Goal: Register for event/course

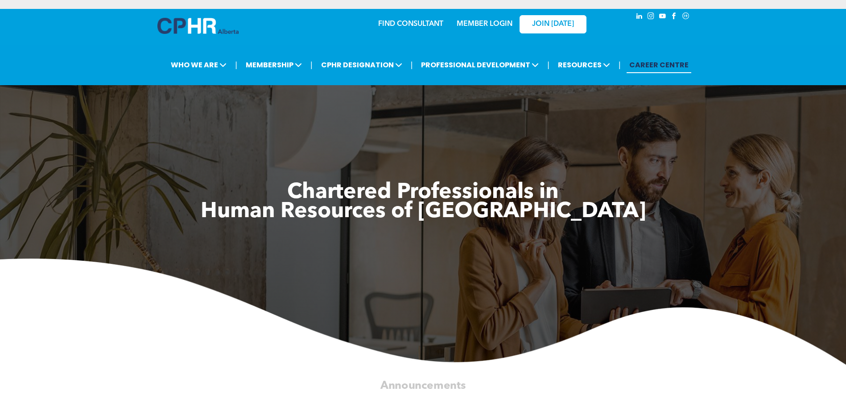
click at [488, 22] on link "MEMBER LOGIN" at bounding box center [484, 24] width 56 height 7
click at [477, 25] on link "MEMBER LOGIN" at bounding box center [484, 24] width 56 height 7
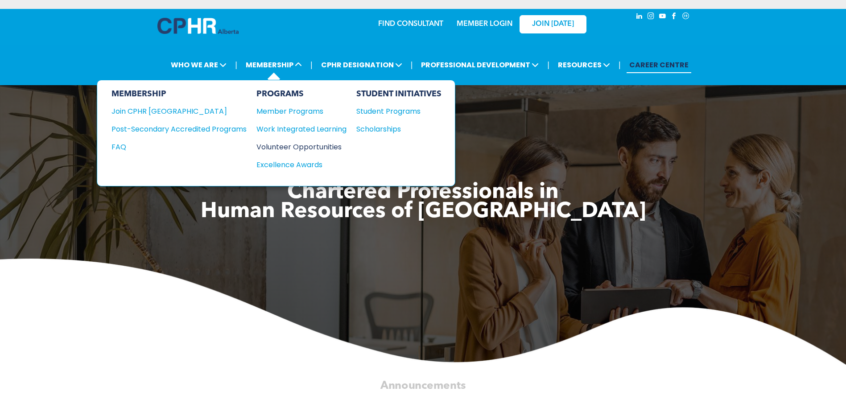
click at [296, 145] on div "Volunteer Opportunities" at bounding box center [296, 146] width 81 height 11
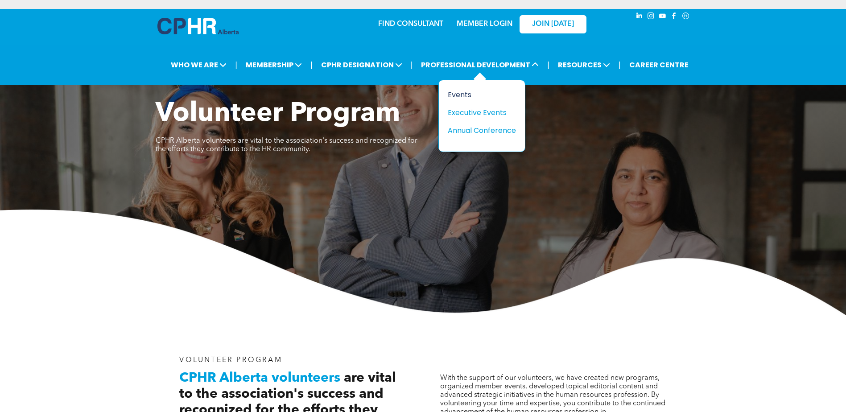
click at [467, 96] on div "Events" at bounding box center [479, 94] width 62 height 11
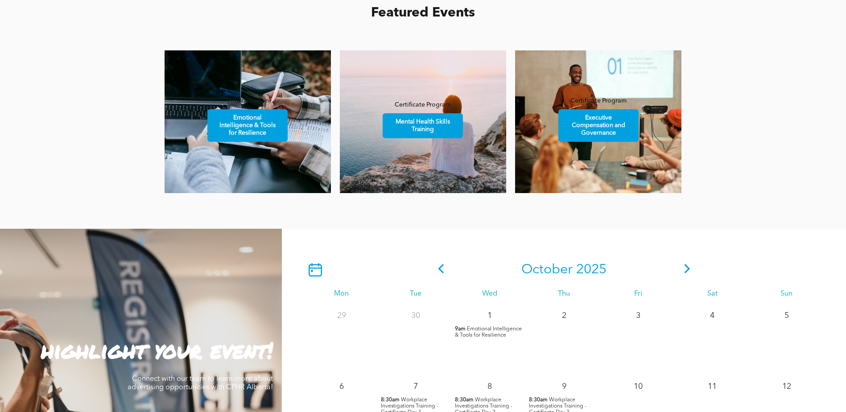
scroll to position [581, 0]
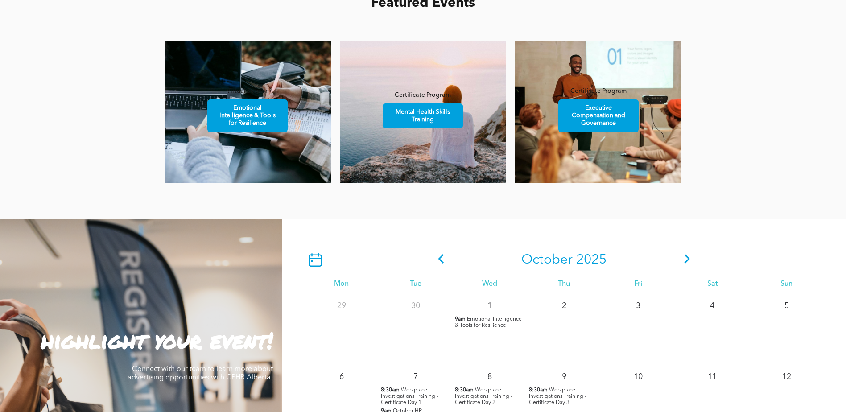
click at [683, 263] on icon at bounding box center [686, 258] width 13 height 9
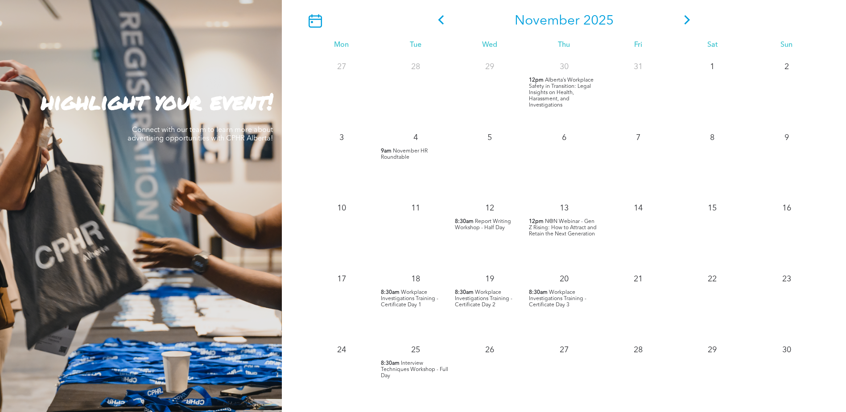
scroll to position [752, 0]
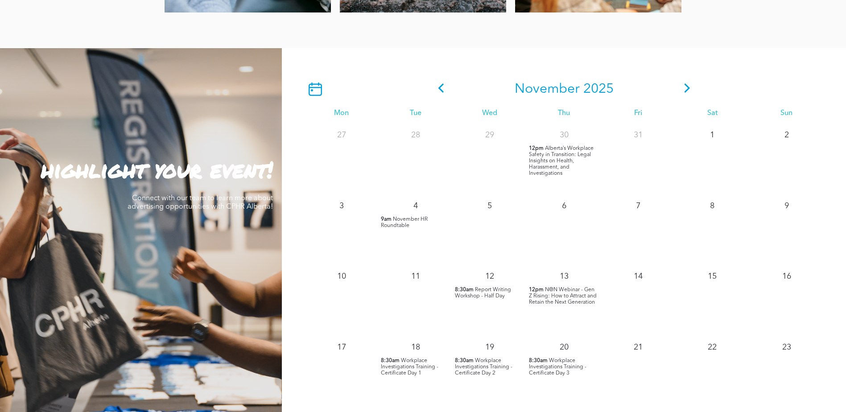
click at [689, 92] on icon at bounding box center [686, 87] width 13 height 9
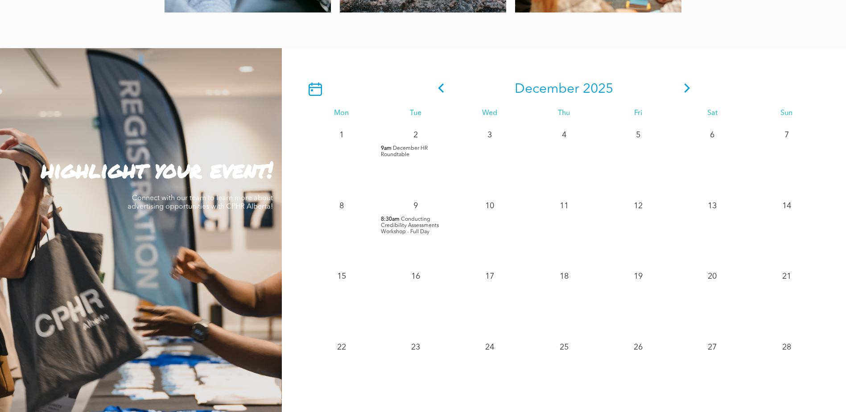
click at [438, 86] on icon at bounding box center [440, 87] width 13 height 9
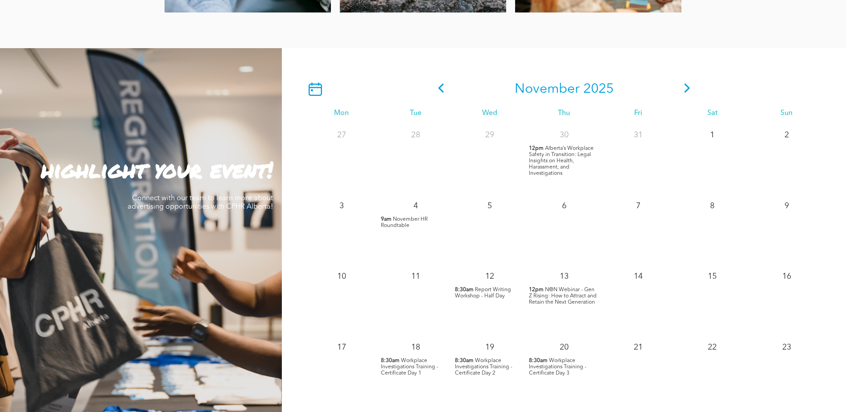
click at [402, 222] on span "November HR Roundtable" at bounding box center [404, 223] width 47 height 12
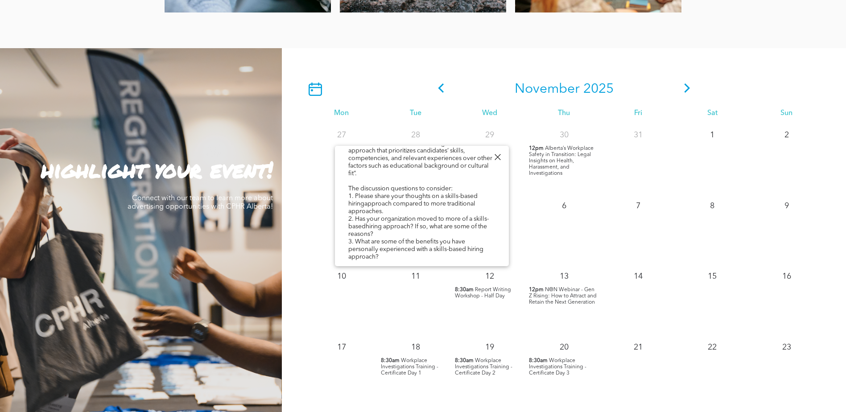
scroll to position [202, 0]
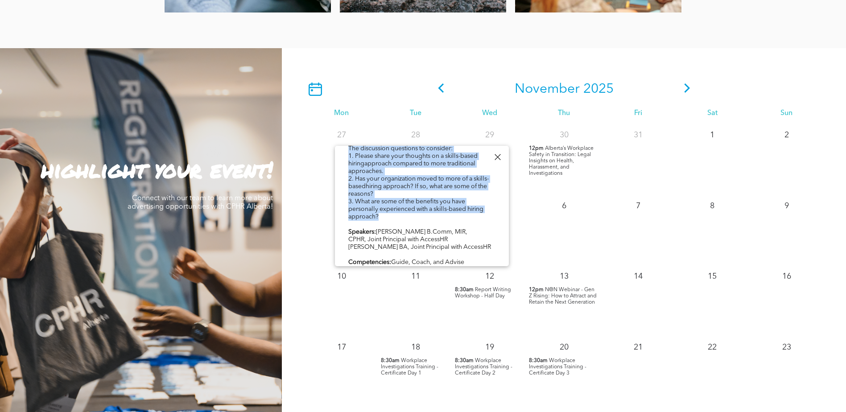
drag, startPoint x: 464, startPoint y: 242, endPoint x: 469, endPoint y: 200, distance: 42.7
click at [469, 200] on div "The HR Virtual Roundtable is a monthly opportunity for CPHR Alberta members to …" at bounding box center [421, 145] width 147 height 320
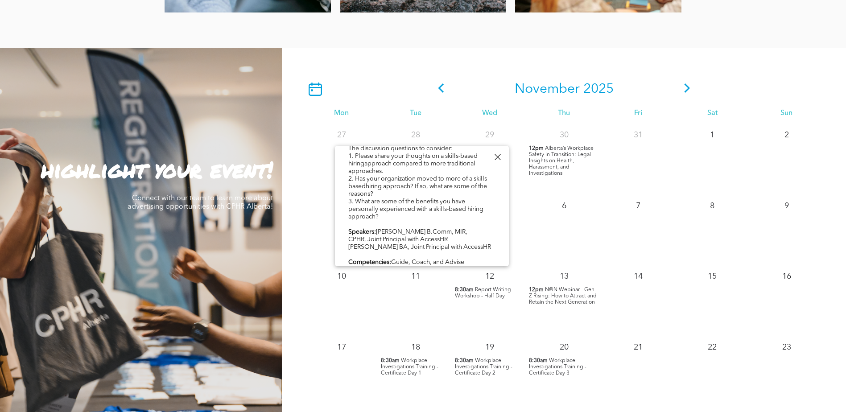
drag, startPoint x: 469, startPoint y: 200, endPoint x: 497, endPoint y: 238, distance: 48.1
click at [497, 238] on div "November HR Roundtable Tue, November 4, 9:00am - 10:00am The HR Virtual Roundta…" at bounding box center [422, 126] width 174 height 365
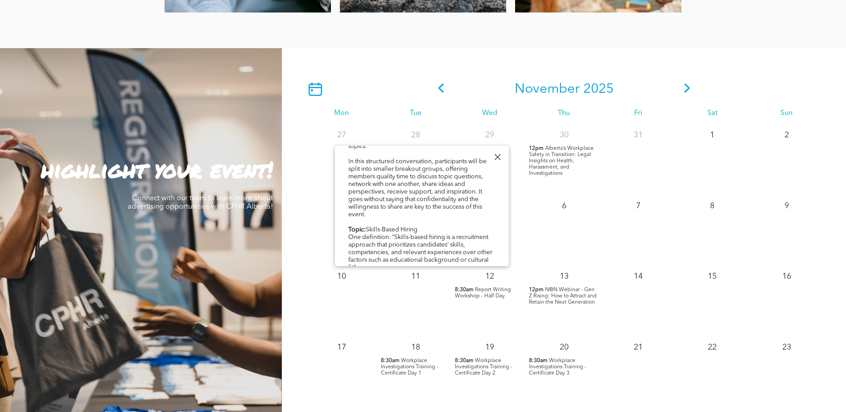
scroll to position [0, 0]
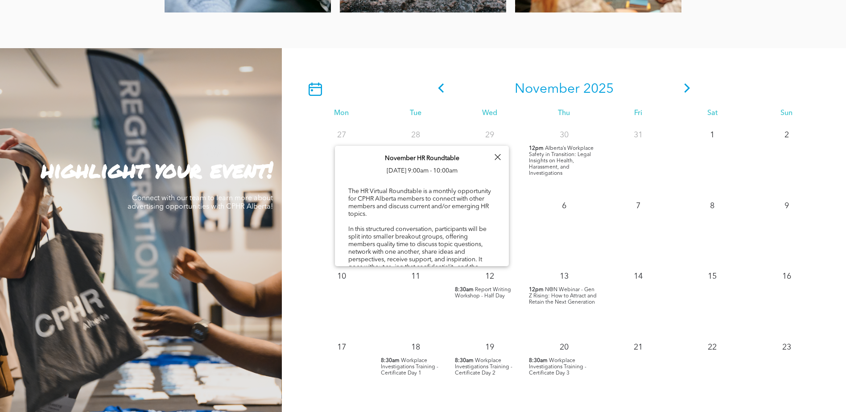
click at [604, 173] on div "31" at bounding box center [638, 158] width 74 height 71
click at [555, 166] on span "Alberta’s Workplace Safety in Transition: Legal Insights on Health, Harassment,…" at bounding box center [561, 161] width 65 height 30
